Goal: Register for event/course

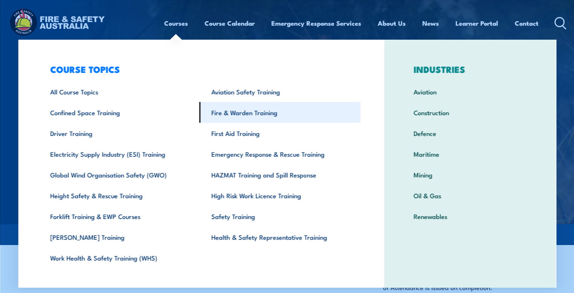
click at [263, 113] on link "Fire & Warden Training" at bounding box center [279, 112] width 161 height 21
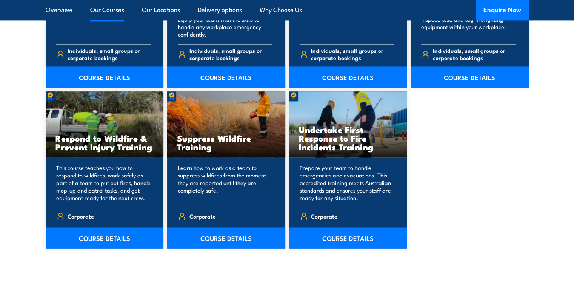
scroll to position [1126, 0]
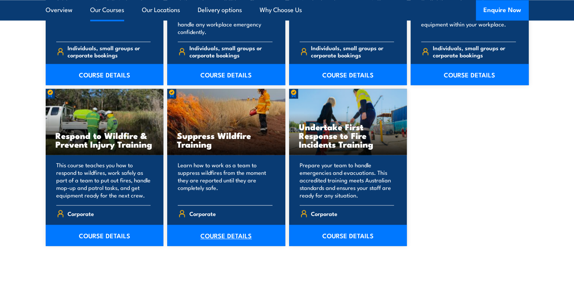
click at [228, 236] on link "COURSE DETAILS" at bounding box center [226, 235] width 118 height 21
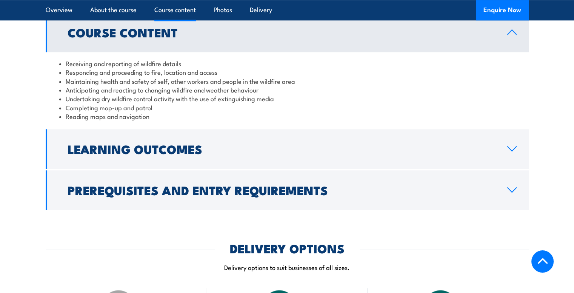
scroll to position [622, 0]
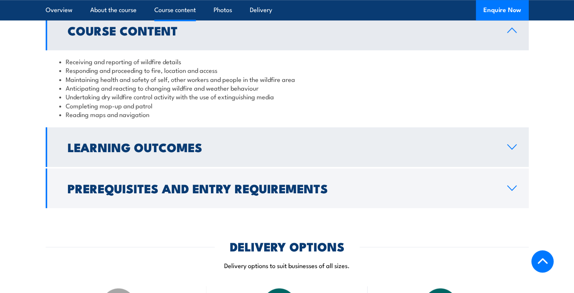
click at [219, 147] on h2 "Learning Outcomes" at bounding box center [282, 146] width 428 height 11
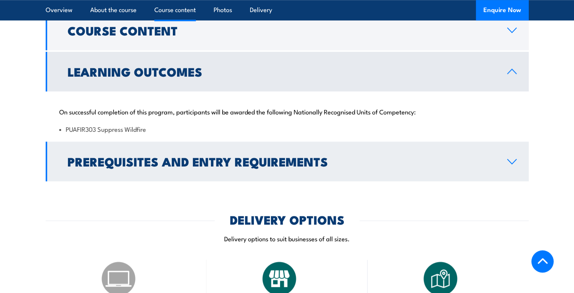
click at [367, 158] on h2 "Prerequisites and Entry Requirements" at bounding box center [282, 161] width 428 height 11
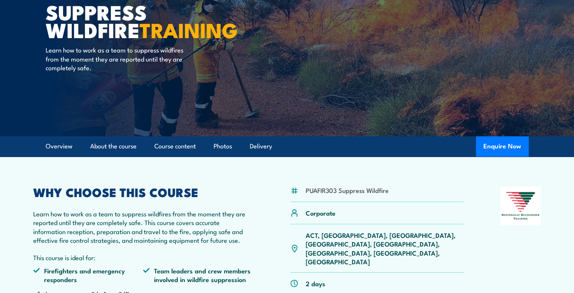
scroll to position [0, 0]
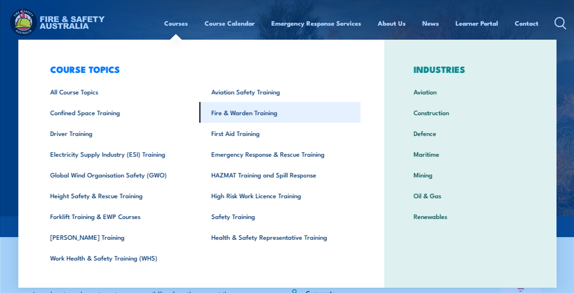
click at [243, 110] on link "Fire & Warden Training" at bounding box center [279, 112] width 161 height 21
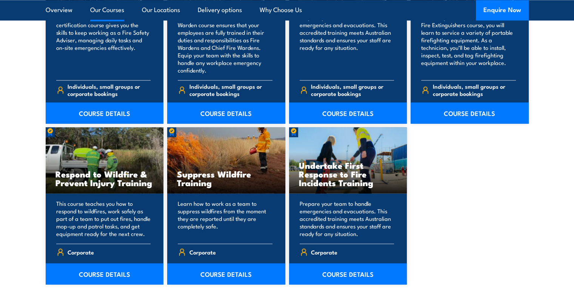
scroll to position [1110, 0]
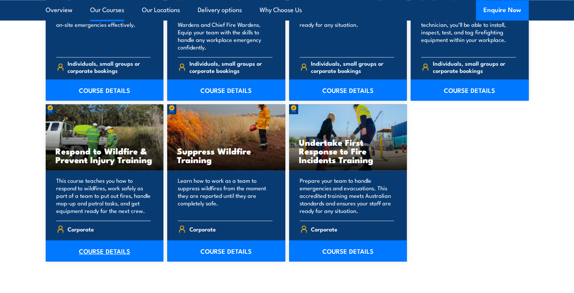
click at [98, 251] on link "COURSE DETAILS" at bounding box center [105, 250] width 118 height 21
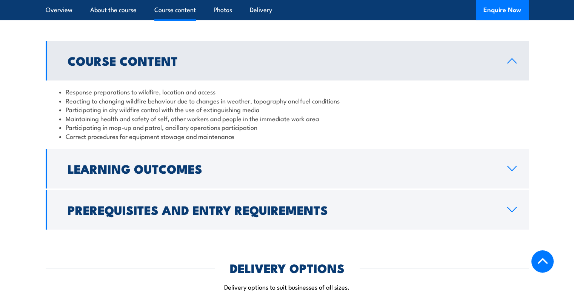
scroll to position [641, 0]
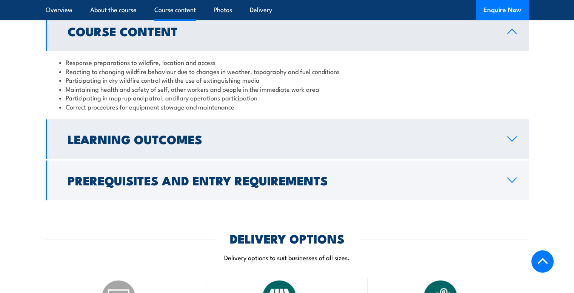
click at [240, 139] on link "Learning Outcomes" at bounding box center [287, 139] width 483 height 40
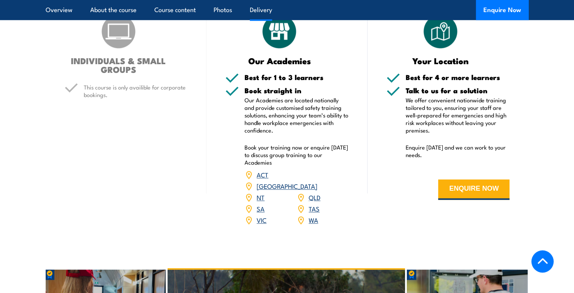
scroll to position [917, 0]
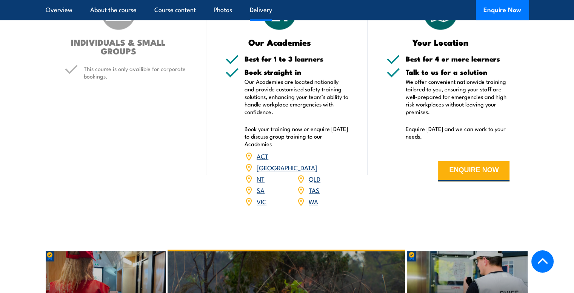
click at [314, 174] on link "QLD" at bounding box center [315, 178] width 12 height 9
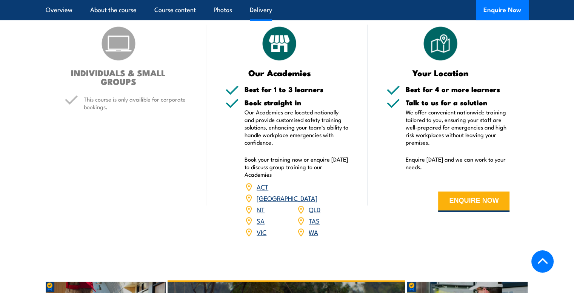
scroll to position [892, 0]
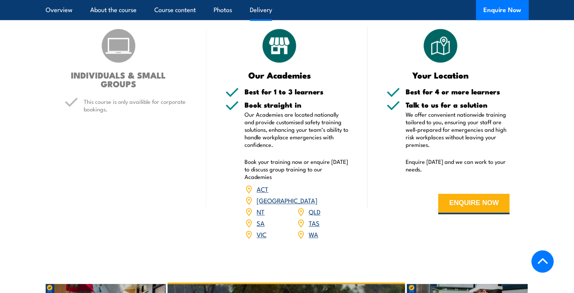
click at [314, 207] on link "QLD" at bounding box center [315, 211] width 12 height 9
click at [317, 207] on link "QLD" at bounding box center [315, 211] width 12 height 9
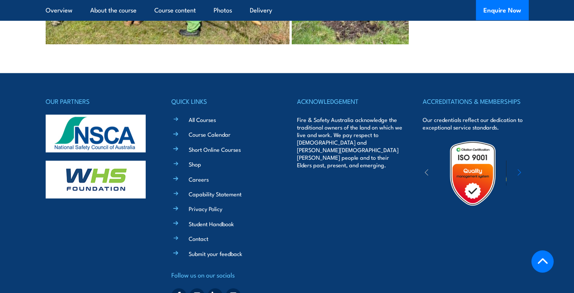
scroll to position [1632, 0]
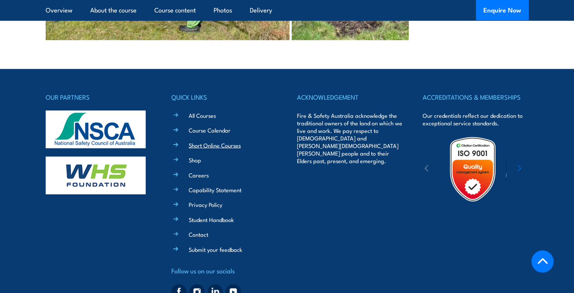
click at [213, 141] on link "Short Online Courses" at bounding box center [215, 145] width 52 height 8
